Goal: Transaction & Acquisition: Book appointment/travel/reservation

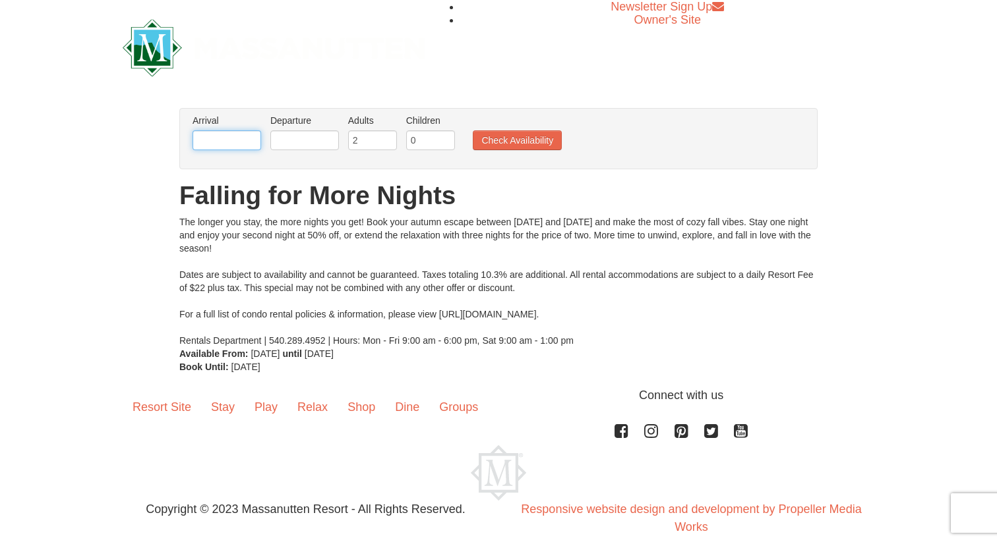
click at [233, 137] on input "text" at bounding box center [226, 141] width 69 height 20
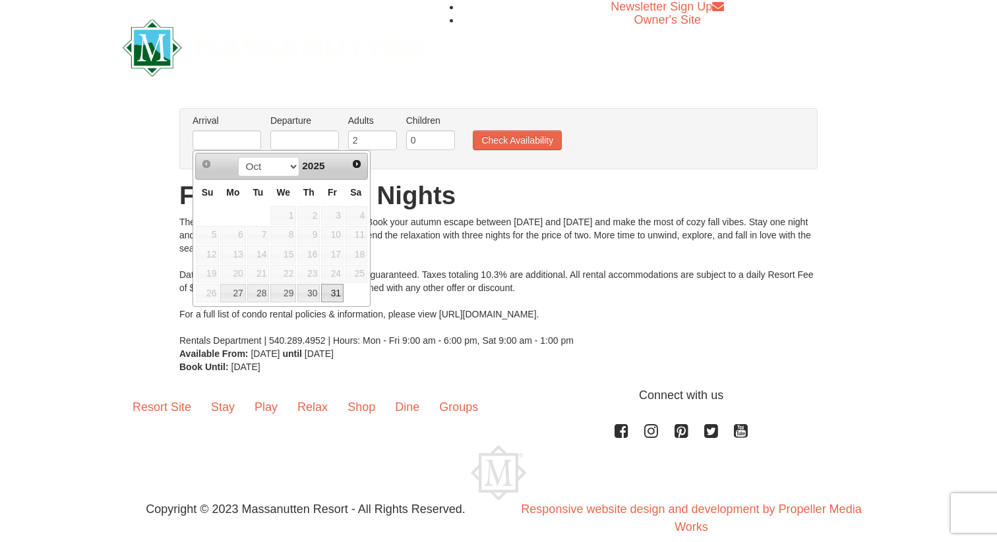
click at [331, 294] on link "31" at bounding box center [332, 293] width 22 height 18
type input "[DATE]"
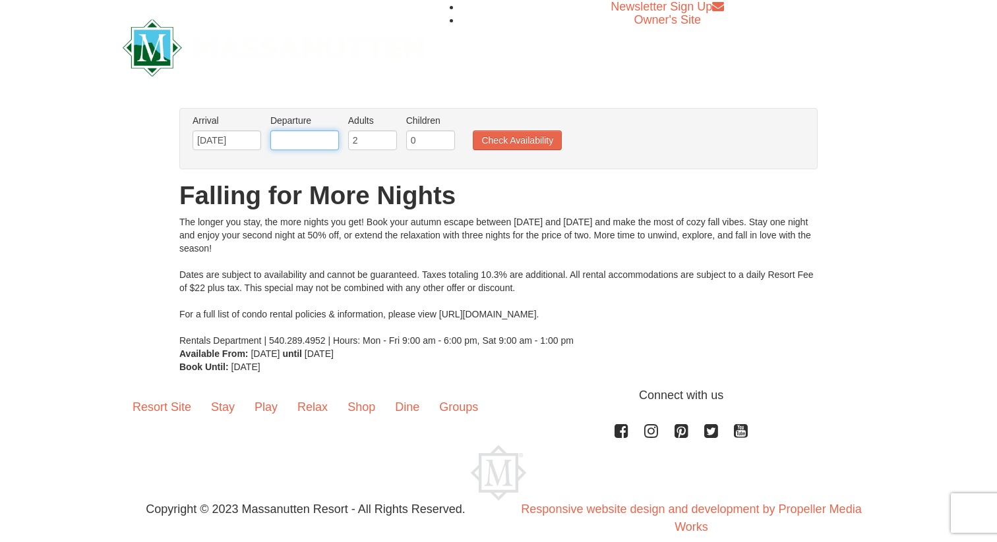
click at [300, 143] on input "text" at bounding box center [304, 141] width 69 height 20
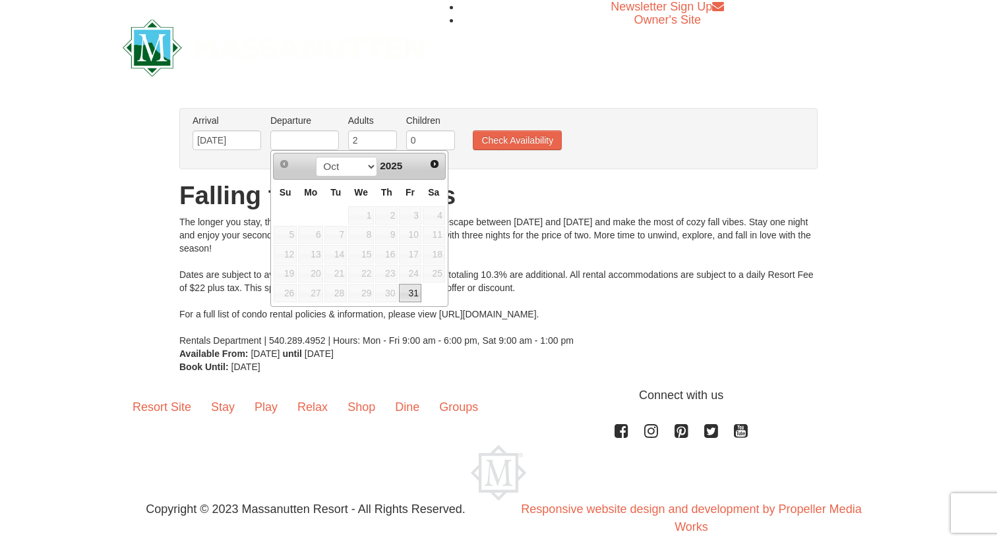
click at [398, 167] on span "2025" at bounding box center [391, 165] width 22 height 11
click at [366, 164] on select "Oct Nov" at bounding box center [346, 167] width 61 height 20
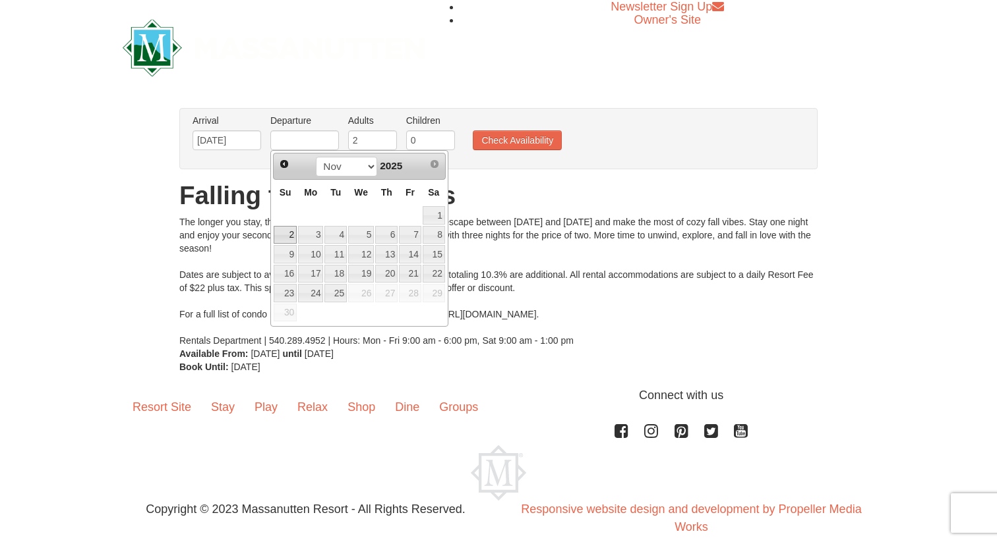
click at [291, 235] on link "2" at bounding box center [285, 235] width 23 height 18
type input "[DATE]"
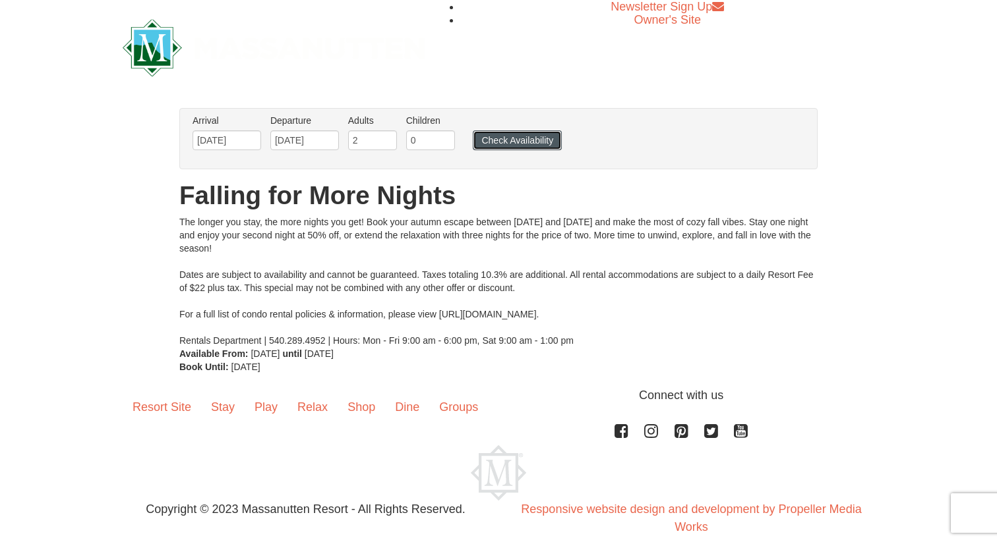
click at [513, 144] on button "Check Availability" at bounding box center [517, 141] width 89 height 20
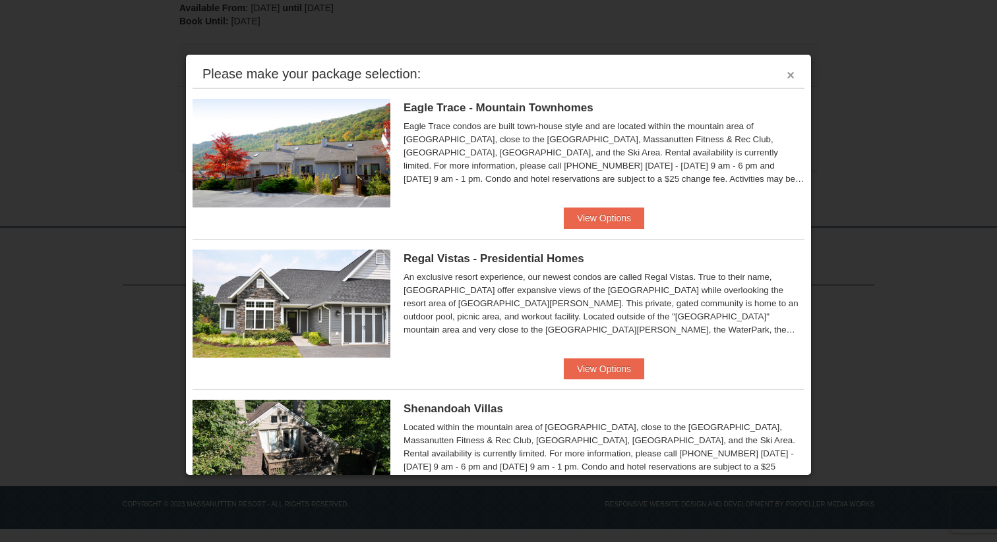
click at [787, 72] on button "×" at bounding box center [790, 75] width 8 height 13
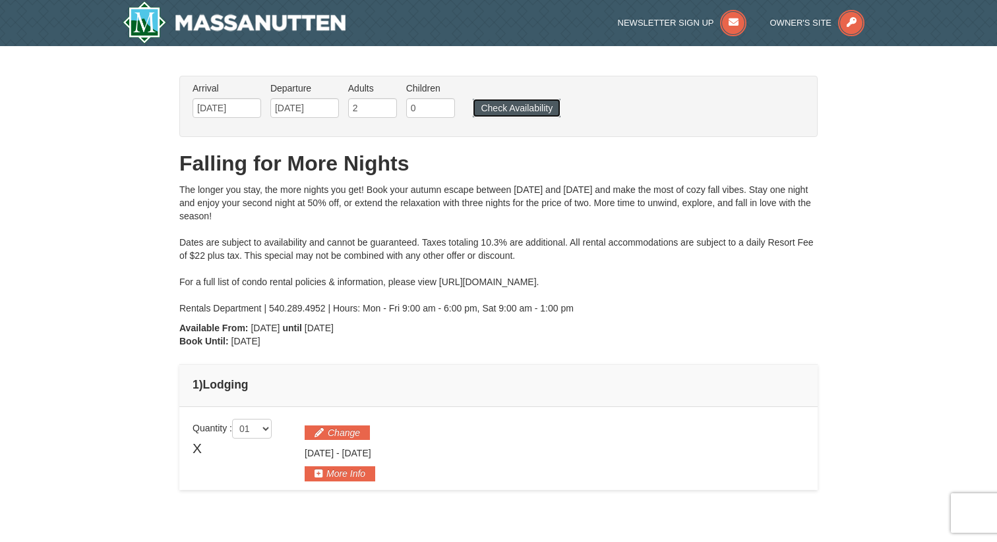
click at [498, 111] on button "Check Availability" at bounding box center [517, 108] width 88 height 18
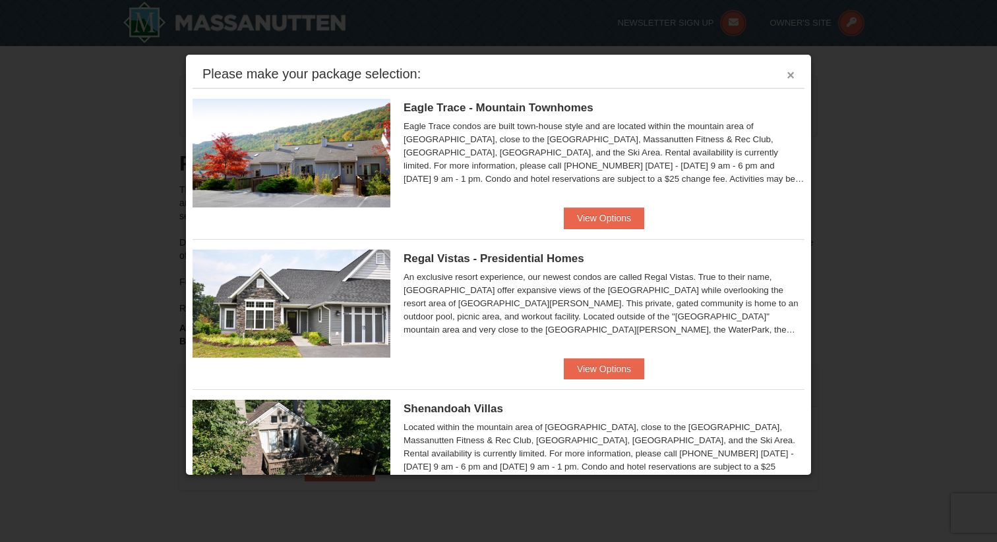
click at [790, 79] on button "×" at bounding box center [790, 75] width 8 height 13
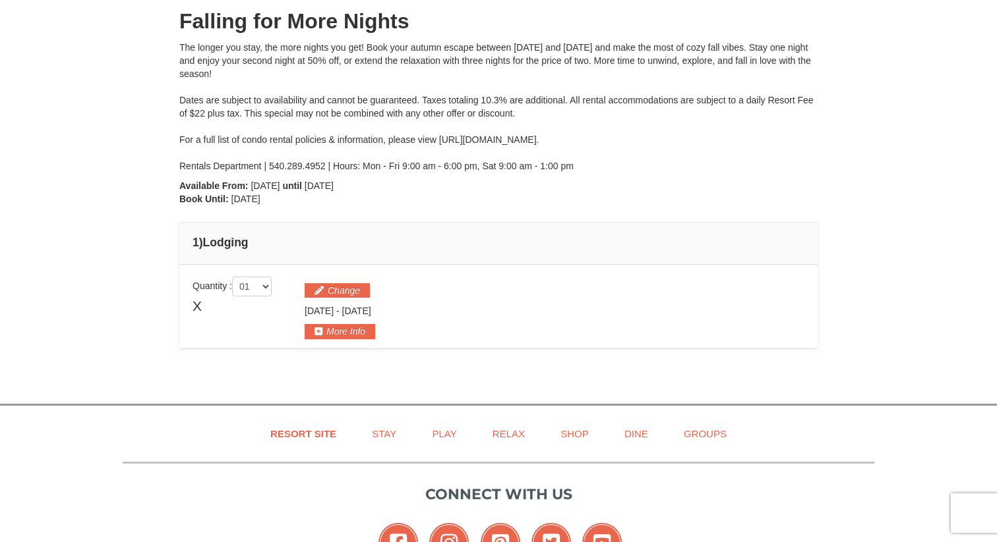
scroll to position [142, 0]
click at [269, 288] on select "01 02 03 04 05" at bounding box center [252, 288] width 40 height 20
select select "2"
click select "01 02 03 04 05" at bounding box center [252, 288] width 40 height 20
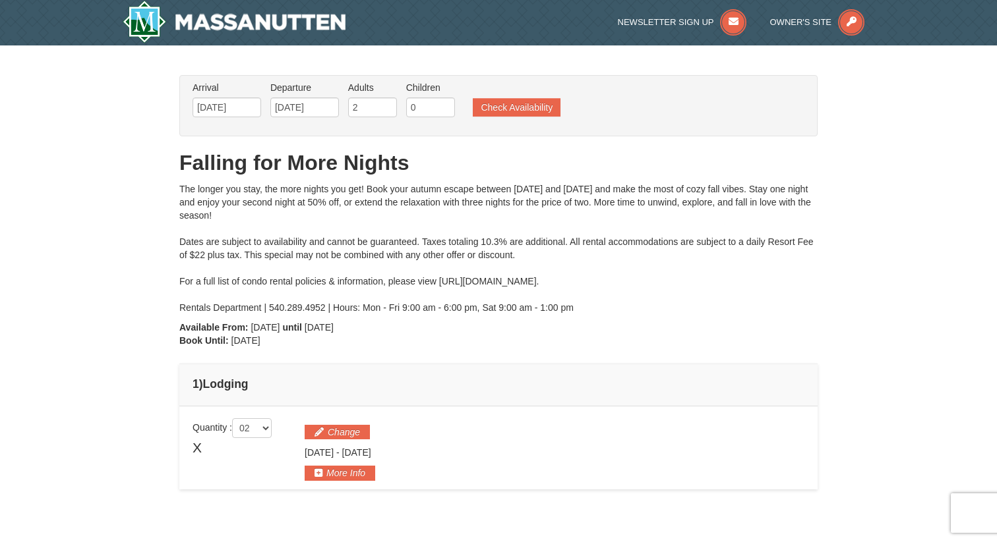
scroll to position [0, 0]
click at [503, 114] on button "Check Availability" at bounding box center [517, 108] width 88 height 18
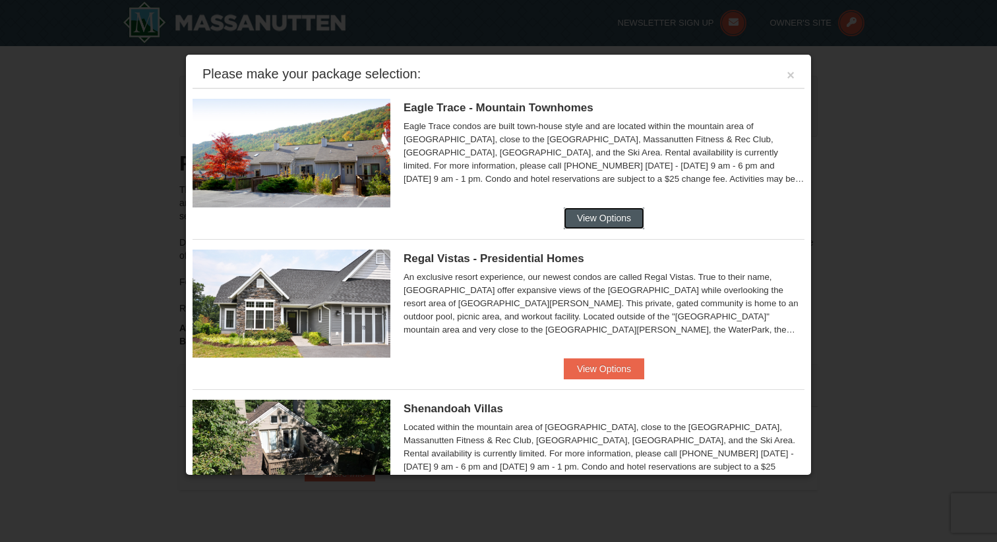
click at [622, 221] on button "View Options" at bounding box center [604, 218] width 80 height 21
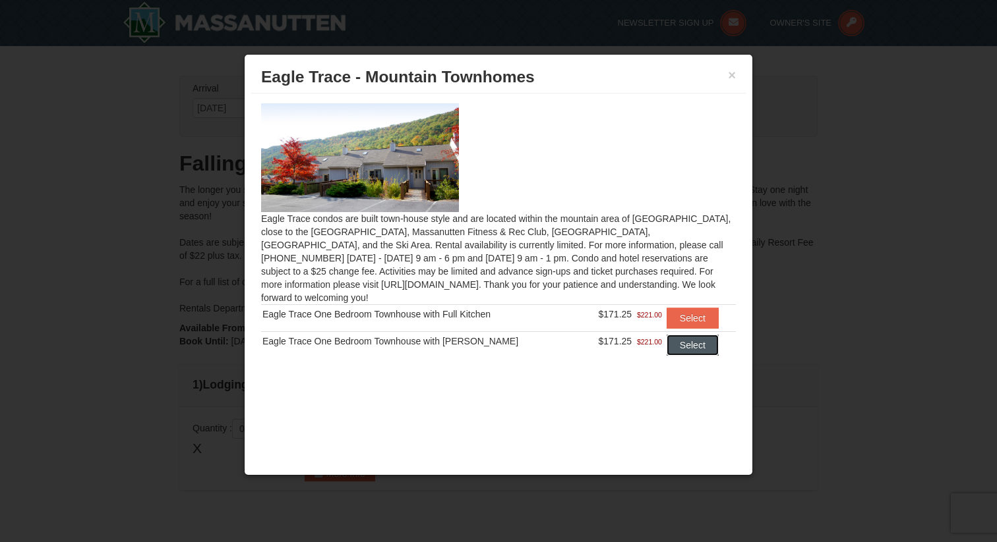
click at [675, 336] on button "Select" at bounding box center [692, 345] width 52 height 21
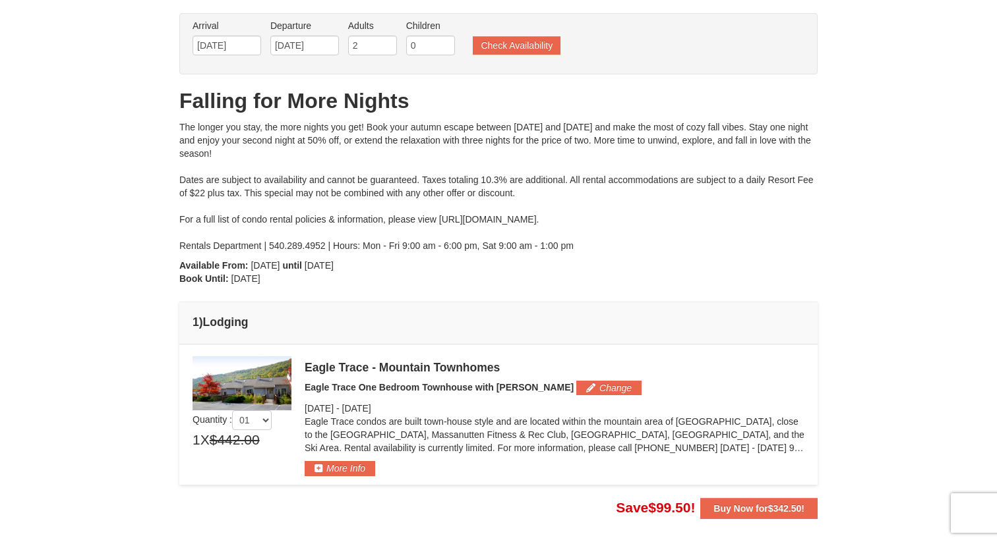
scroll to position [67, 0]
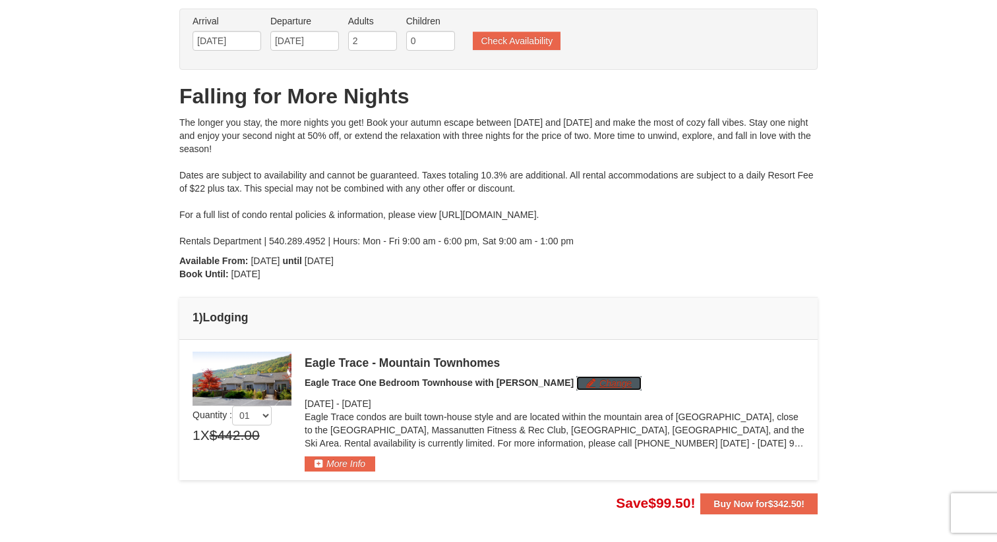
click at [576, 388] on button "Change" at bounding box center [608, 383] width 65 height 15
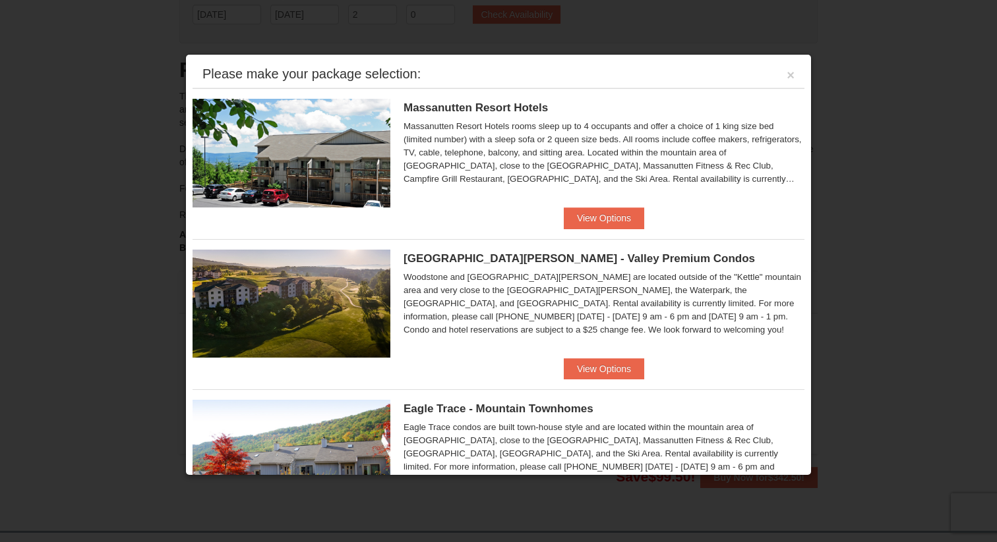
scroll to position [38, 0]
